Goal: Task Accomplishment & Management: Manage account settings

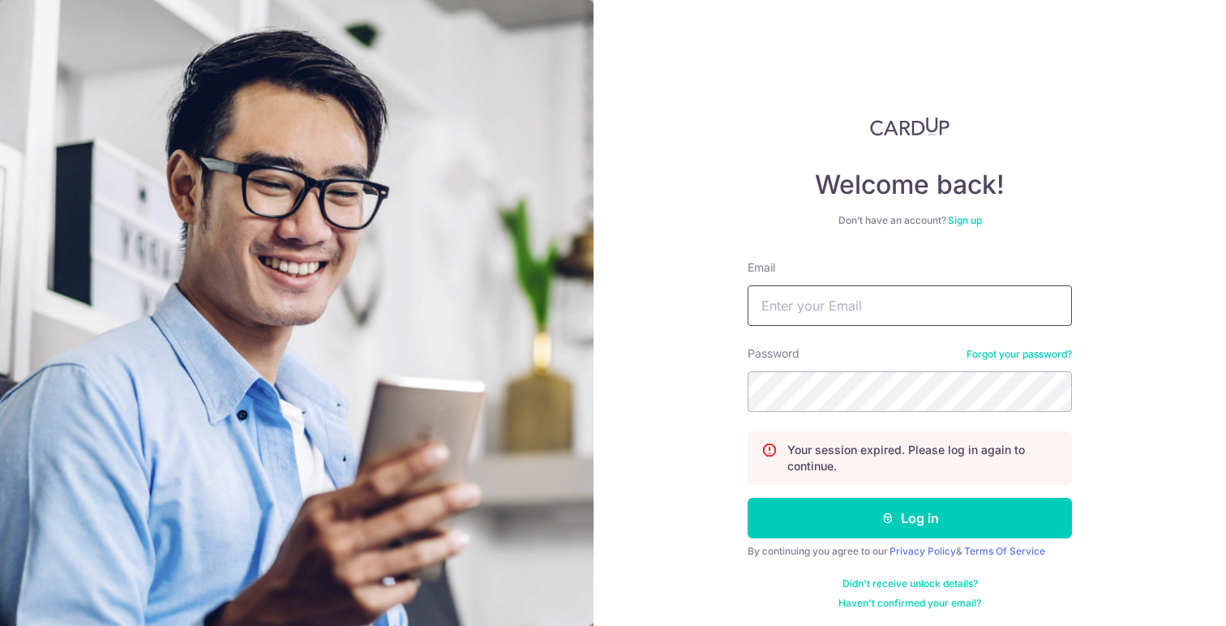
click at [884, 322] on input "Email" at bounding box center [910, 305] width 324 height 41
type input "[EMAIL_ADDRESS][DOMAIN_NAME]"
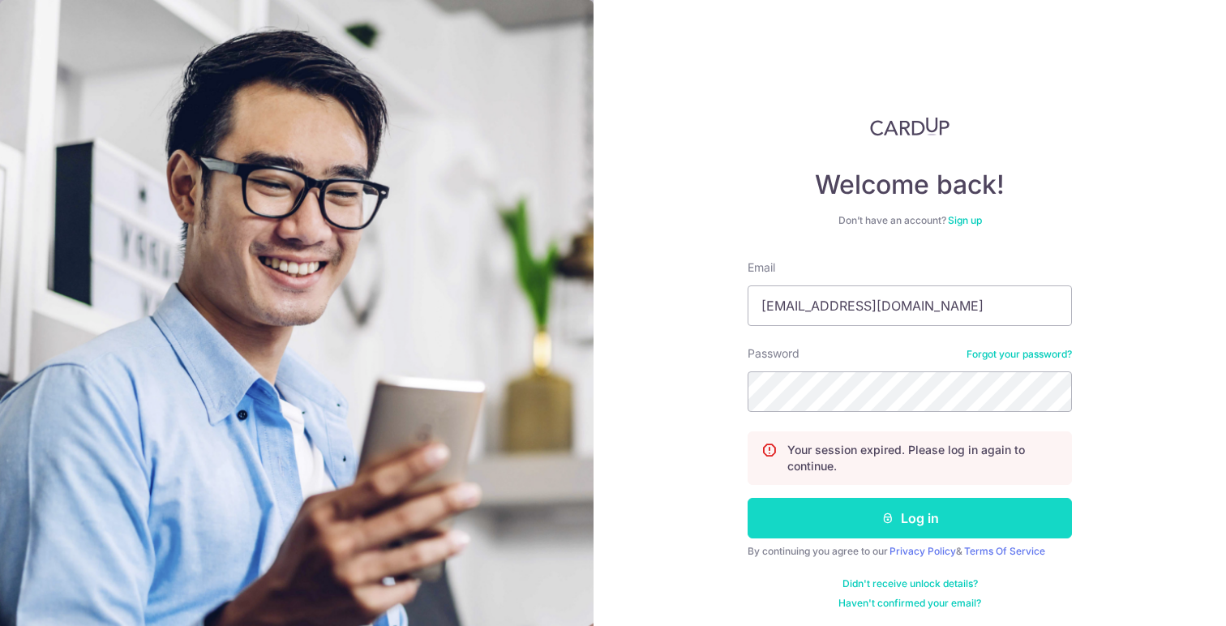
click at [888, 498] on button "Log in" at bounding box center [910, 518] width 324 height 41
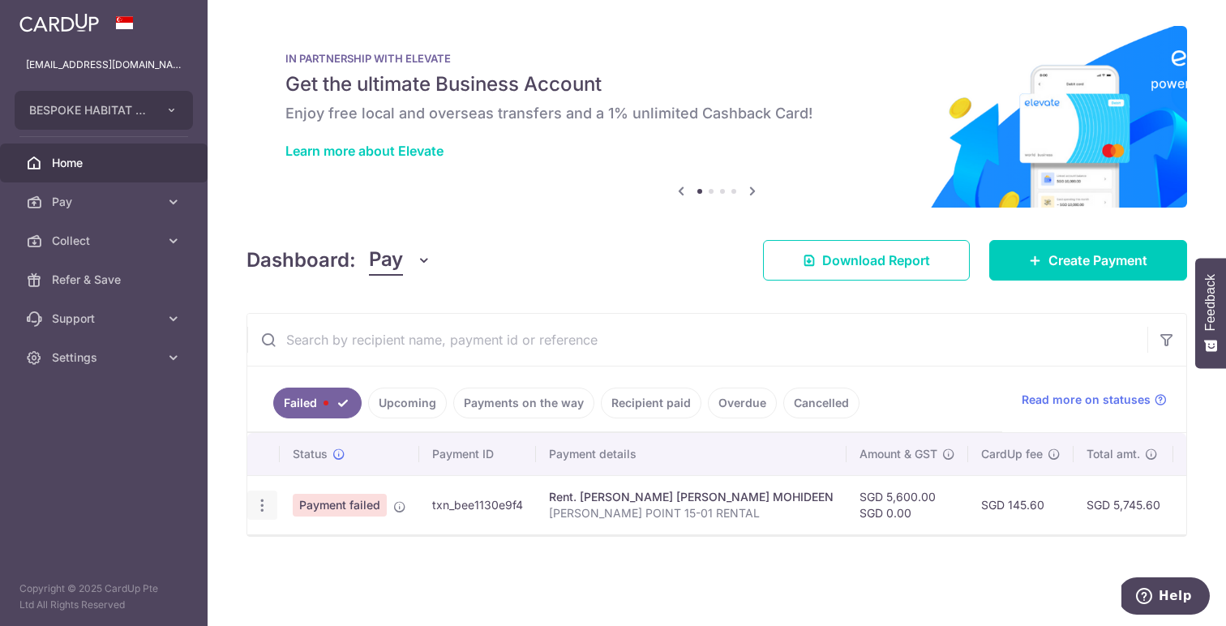
click at [269, 502] on icon "button" at bounding box center [262, 505] width 17 height 17
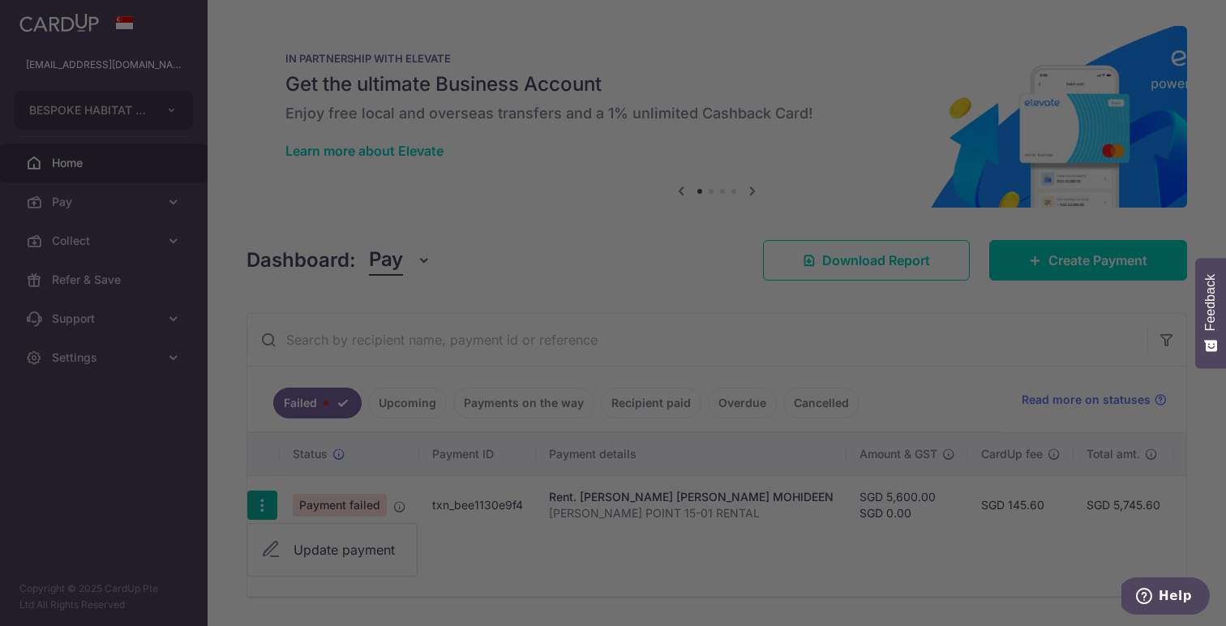
click at [330, 553] on div at bounding box center [619, 316] width 1238 height 632
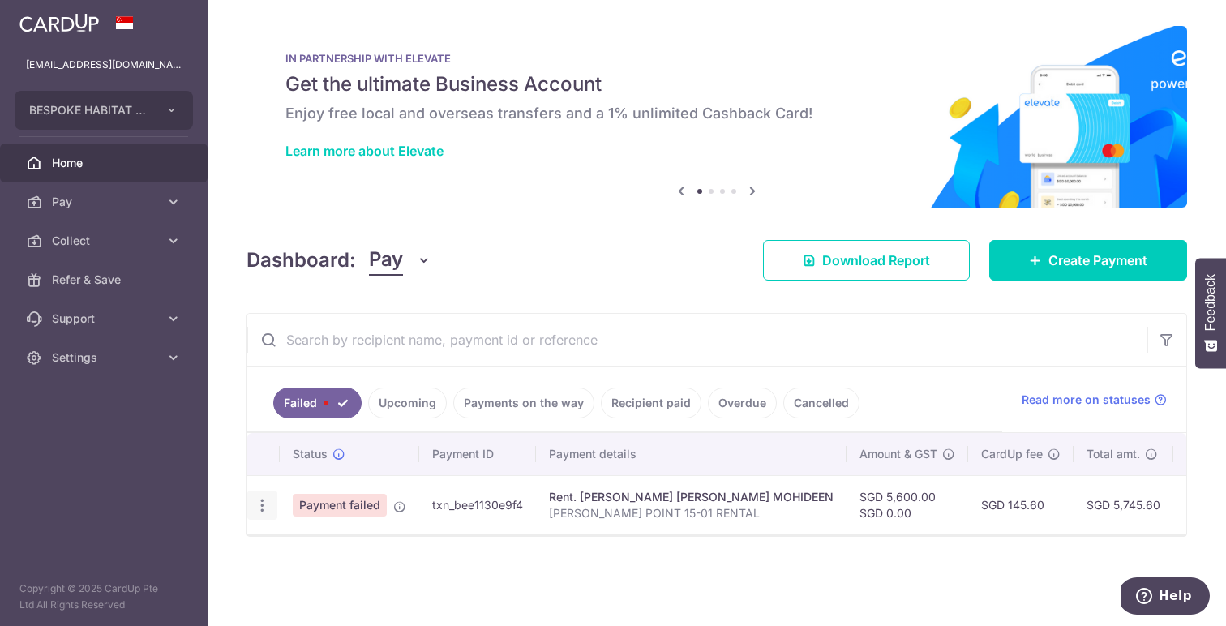
click at [259, 504] on icon "button" at bounding box center [262, 505] width 17 height 17
click at [304, 540] on span "Update payment" at bounding box center [349, 549] width 110 height 19
radio input "true"
type input "5,600.00"
type input "0.00"
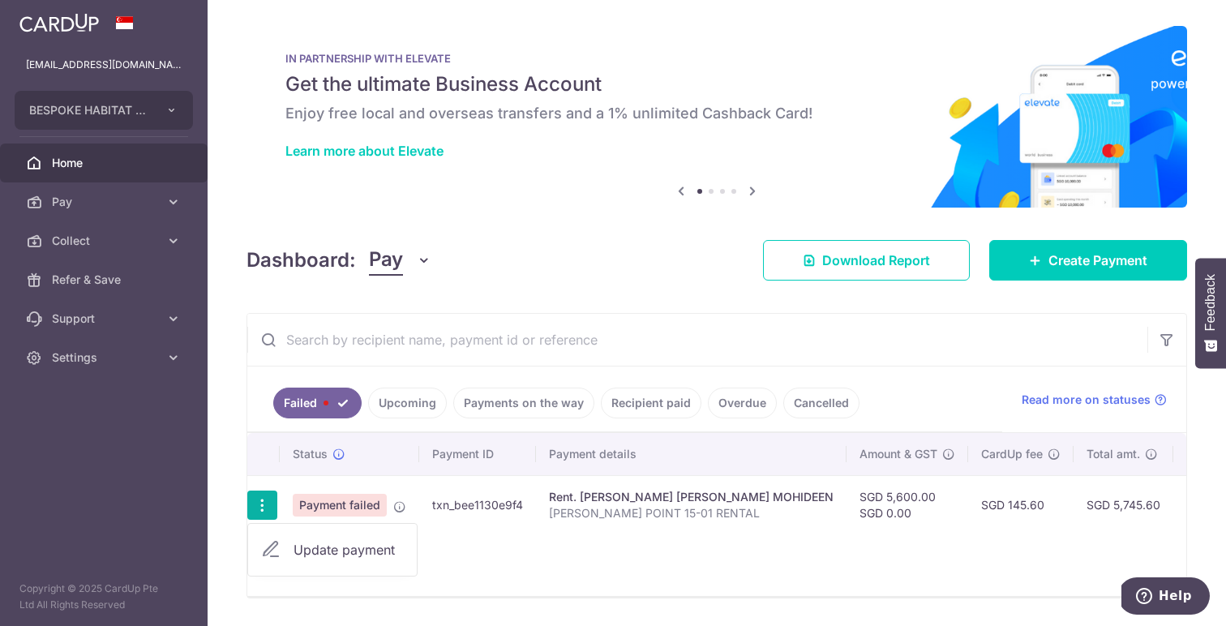
type input "[PERSON_NAME] POINT 15-01 RENTAL"
type input "EMERYPT 15 01"
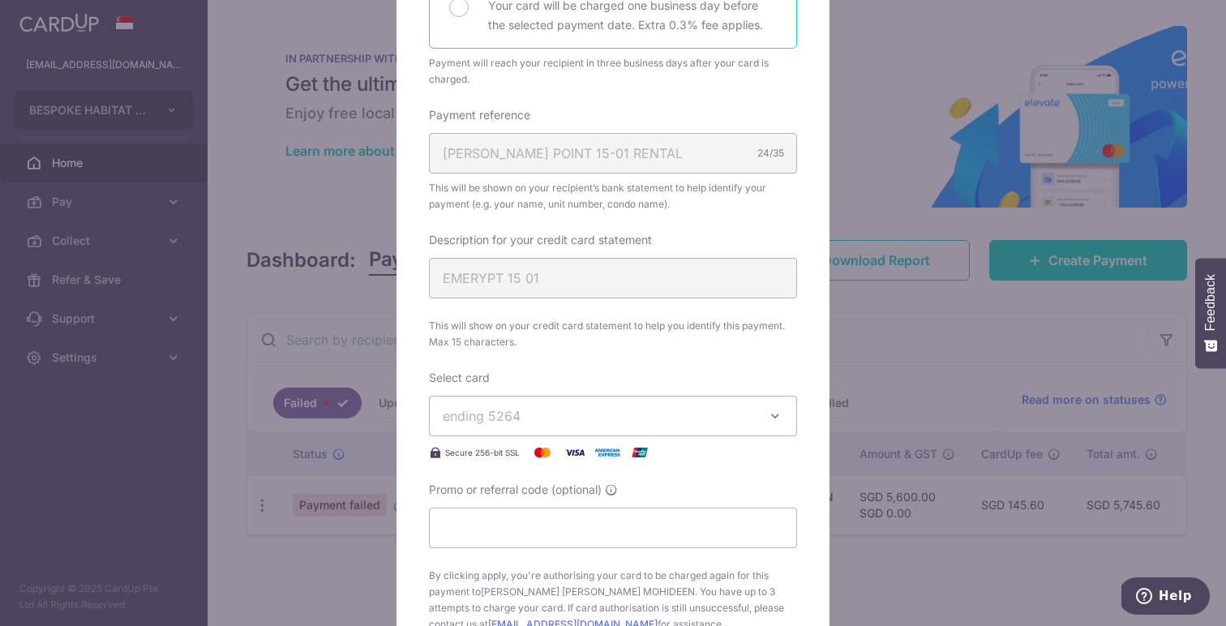
scroll to position [825, 0]
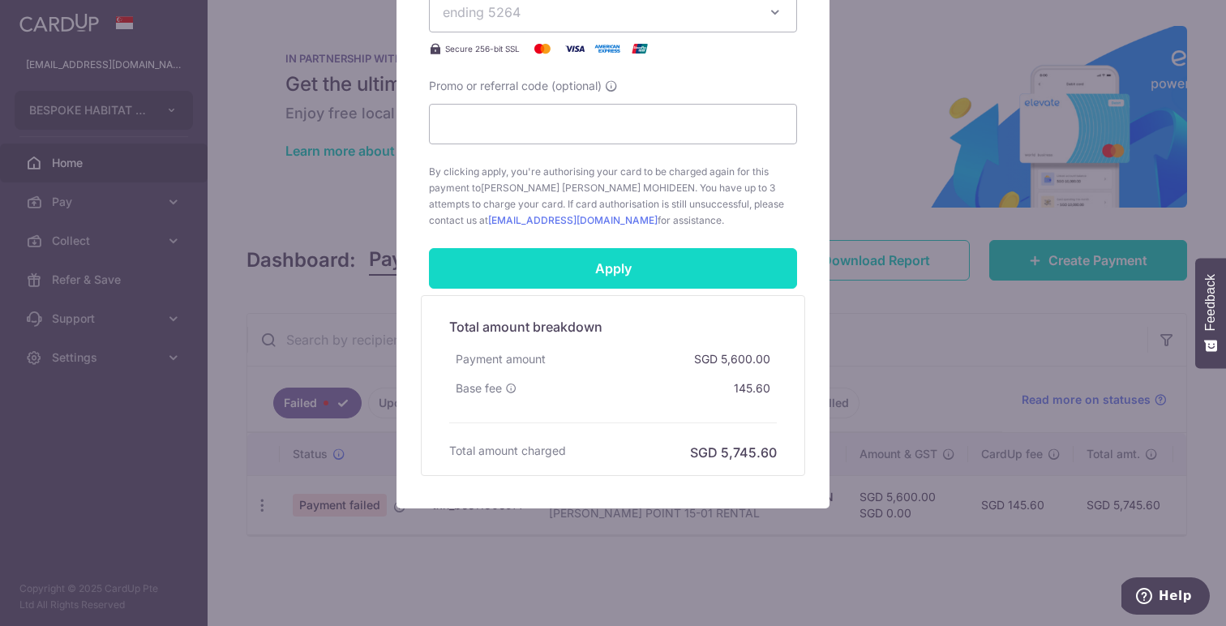
click at [710, 265] on input "Apply" at bounding box center [613, 268] width 368 height 41
